Goal: Information Seeking & Learning: Learn about a topic

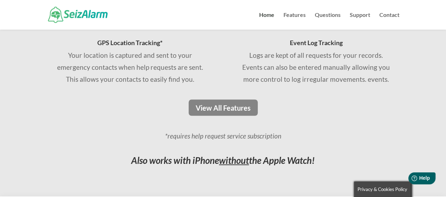
scroll to position [578, 0]
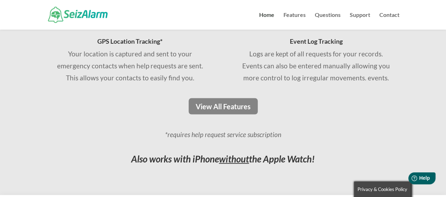
click at [316, 75] on p "Logs are kept of all requests for your records. Events can also be entered manu…" at bounding box center [315, 66] width 151 height 36
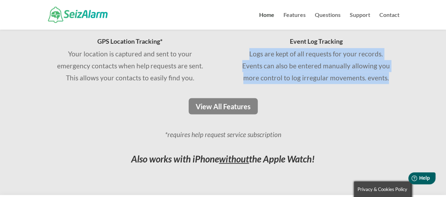
click at [316, 75] on p "Logs are kept of all requests for your records. Events can also be entered manu…" at bounding box center [315, 66] width 151 height 36
drag, startPoint x: 316, startPoint y: 75, endPoint x: 350, endPoint y: 61, distance: 36.3
click at [350, 61] on p "Logs are kept of all requests for your records. Events can also be entered manu…" at bounding box center [315, 66] width 151 height 36
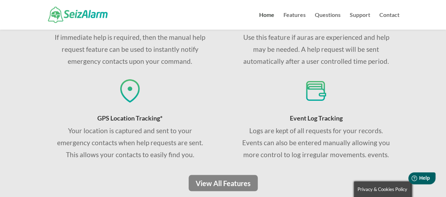
scroll to position [494, 0]
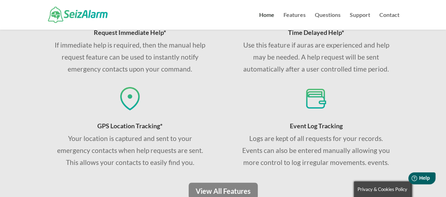
click at [284, 79] on div "Monitors Heart Rate* Detects rapid changes heart rate often observed during irr…" at bounding box center [316, 33] width 167 height 271
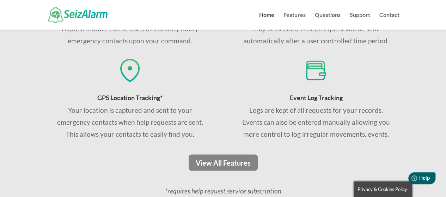
scroll to position [536, 0]
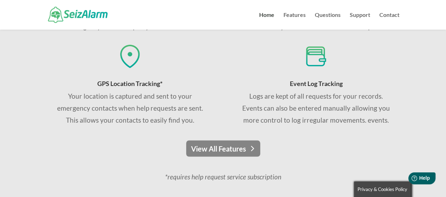
click at [223, 148] on link "View All Features" at bounding box center [223, 148] width 74 height 16
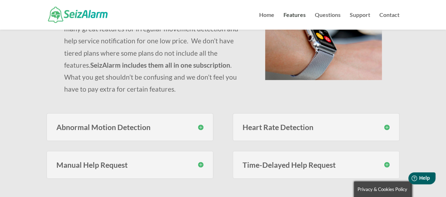
scroll to position [113, 0]
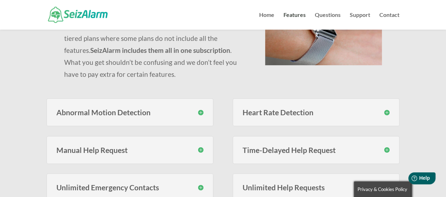
click at [166, 110] on h3 "Abnormal Motion Detection" at bounding box center [129, 112] width 147 height 7
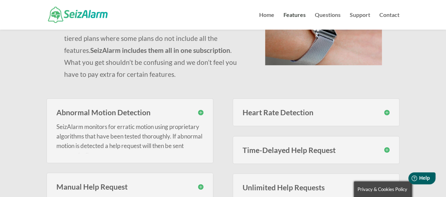
click at [224, 67] on p "The SeizAlarm help request service subscription Includes many great features fo…" at bounding box center [156, 38] width 184 height 84
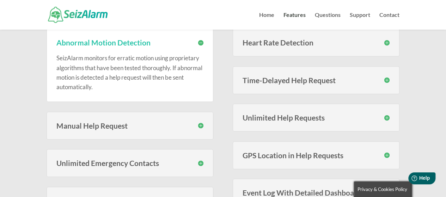
scroll to position [183, 0]
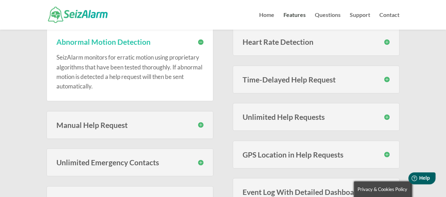
click at [197, 121] on h3 "Manual Help Request" at bounding box center [129, 124] width 147 height 7
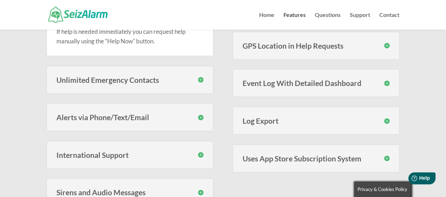
scroll to position [296, 0]
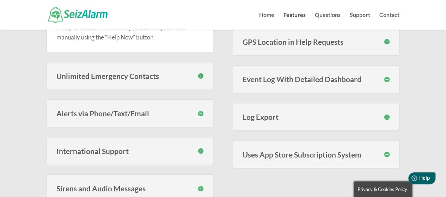
click at [192, 77] on h3 "Unlimited Emergency Contacts" at bounding box center [129, 75] width 147 height 7
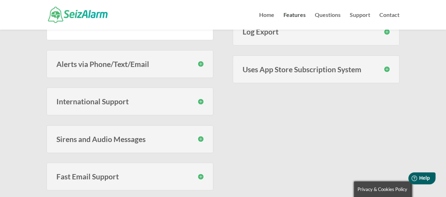
scroll to position [381, 0]
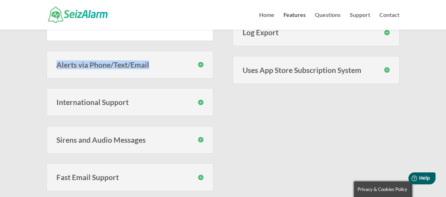
drag, startPoint x: 197, startPoint y: 71, endPoint x: 199, endPoint y: 66, distance: 5.4
click at [199, 66] on div "Alerts via Phone/Text/Email You have the option to have your emergency contacts…" at bounding box center [130, 65] width 167 height 28
click at [199, 66] on h3 "Alerts via Phone/Text/Email" at bounding box center [129, 64] width 147 height 7
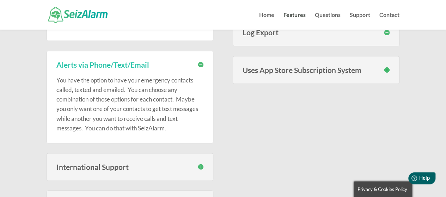
click at [225, 97] on div "Abnormal Motion Detection SeizAlarm monitors for erratic motion using proprieta…" at bounding box center [223, 64] width 353 height 494
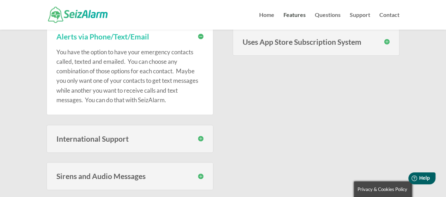
scroll to position [423, 0]
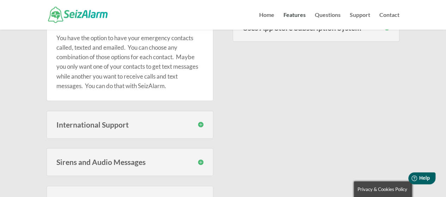
click at [199, 118] on div "International Support SeizAlarm can call and send text messages to phones in al…" at bounding box center [130, 125] width 167 height 28
click at [199, 123] on h3 "International Support" at bounding box center [129, 124] width 147 height 7
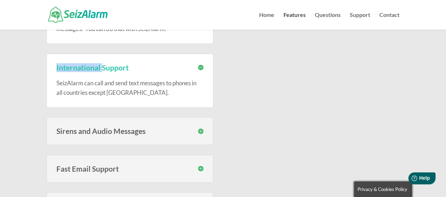
scroll to position [480, 0]
click at [198, 128] on h3 "Sirens and Audio Messages" at bounding box center [129, 131] width 147 height 7
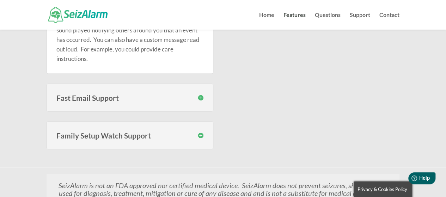
scroll to position [621, 0]
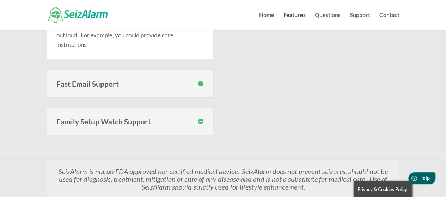
click at [193, 77] on div "Fast Email Support Our support team is available every day of the week to help …" at bounding box center [130, 83] width 167 height 28
click at [201, 85] on h3 "Fast Email Support" at bounding box center [129, 83] width 147 height 7
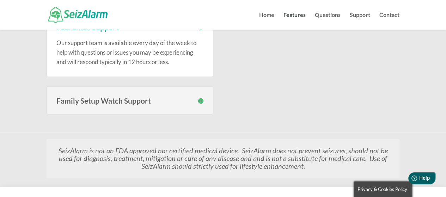
scroll to position [677, 0]
click at [193, 104] on div "Family Setup Watch Support SeizAlarm now lets you link Family Setup Watches to …" at bounding box center [130, 100] width 167 height 28
click at [202, 98] on h3 "Family Setup Watch Support" at bounding box center [129, 100] width 147 height 7
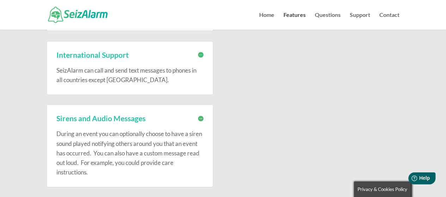
scroll to position [494, 0]
